Goal: Transaction & Acquisition: Purchase product/service

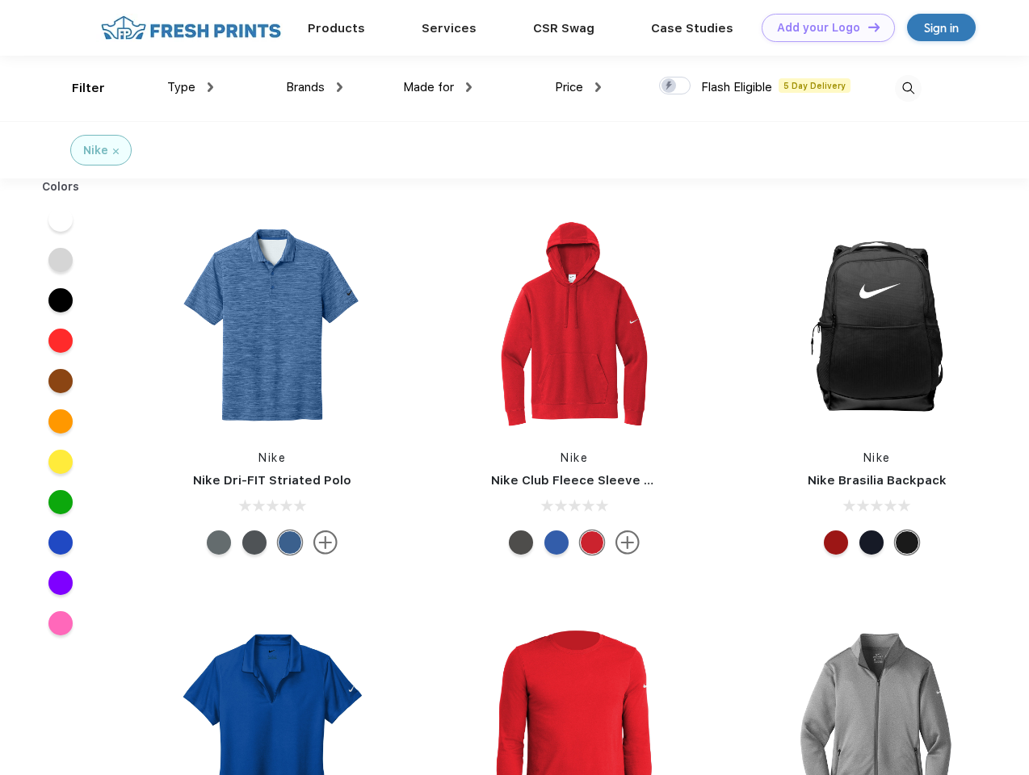
click at [822, 27] on link "Add your Logo Design Tool" at bounding box center [827, 28] width 133 height 28
click at [0, 0] on div "Design Tool" at bounding box center [0, 0] width 0 height 0
click at [866, 27] on link "Add your Logo Design Tool" at bounding box center [827, 28] width 133 height 28
click at [78, 88] on div "Filter" at bounding box center [88, 88] width 33 height 19
click at [191, 87] on span "Type" at bounding box center [181, 87] width 28 height 15
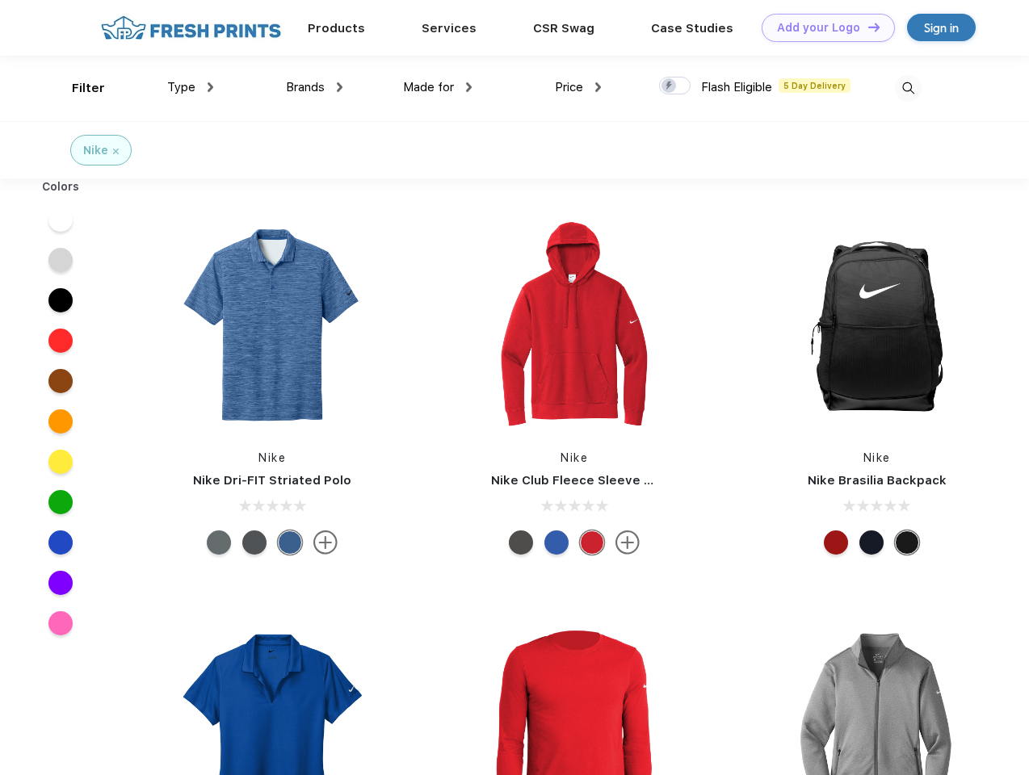
click at [314, 87] on span "Brands" at bounding box center [305, 87] width 39 height 15
click at [438, 87] on span "Made for" at bounding box center [428, 87] width 51 height 15
click at [578, 87] on span "Price" at bounding box center [569, 87] width 28 height 15
click at [675, 86] on div at bounding box center [674, 86] width 31 height 18
click at [669, 86] on input "checkbox" at bounding box center [664, 81] width 10 height 10
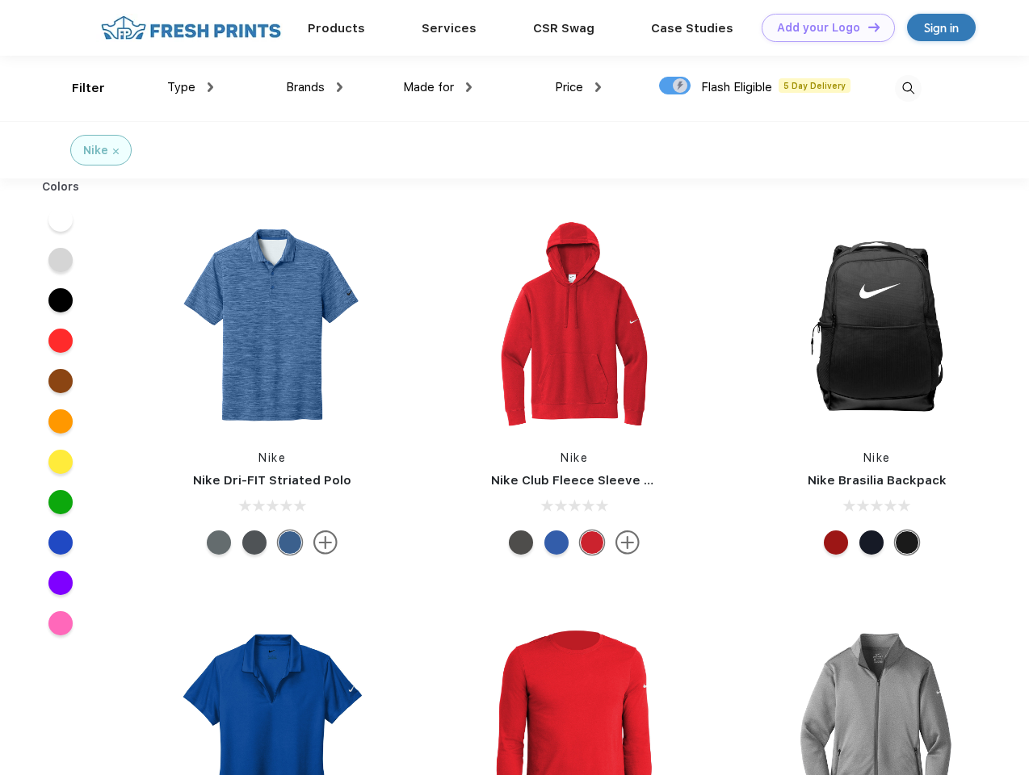
click at [908, 88] on img at bounding box center [908, 88] width 27 height 27
